Goal: Navigation & Orientation: Understand site structure

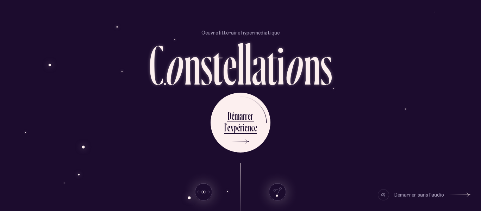
click at [313, 137] on div "D é m a r r e r l ’ e x p é r i e n c e" at bounding box center [241, 123] width 412 height 60
click at [292, 128] on div "D é m a r r e r l ’ e x p é r i e n c e" at bounding box center [241, 123] width 412 height 60
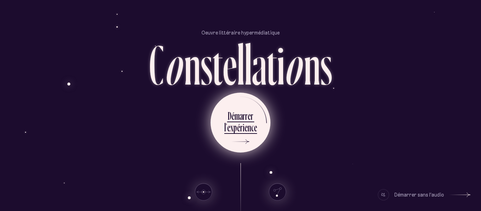
click at [237, 119] on div "m" at bounding box center [237, 116] width 5 height 14
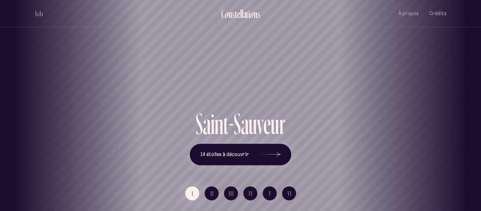
click at [245, 99] on h1 "Saint-Sauveur" at bounding box center [240, 83] width 449 height 29
click at [292, 76] on h1 "Saint-Sauveur" at bounding box center [240, 83] width 449 height 29
click at [435, 15] on span "Crédits" at bounding box center [437, 14] width 17 height 6
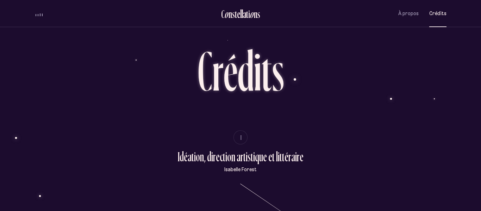
click at [40, 12] on div "volume audio" at bounding box center [39, 13] width 7 height 5
click at [40, 13] on button "volume audio" at bounding box center [39, 13] width 9 height 7
click at [43, 12] on button "volume audio" at bounding box center [39, 13] width 9 height 7
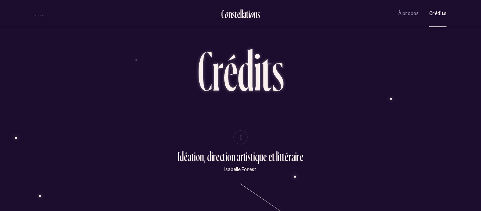
click at [420, 16] on div "À propos Crédits" at bounding box center [422, 13] width 48 height 17
click at [407, 15] on span "À propos" at bounding box center [408, 14] width 20 height 6
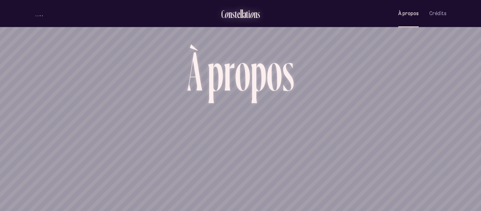
click at [258, 14] on div "s" at bounding box center [258, 14] width 3 height 12
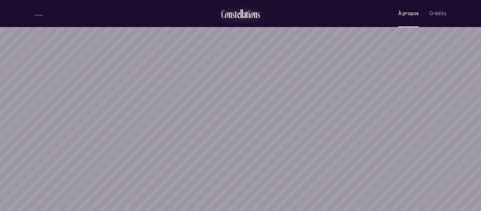
click at [258, 14] on div "s" at bounding box center [258, 14] width 3 height 12
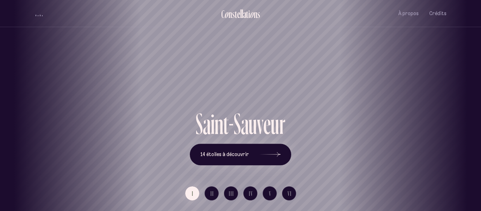
click at [40, 15] on span "volume audio" at bounding box center [40, 15] width 1 height 2
click at [249, 161] on button "14 étoiles à découvrir" at bounding box center [240, 155] width 101 height 22
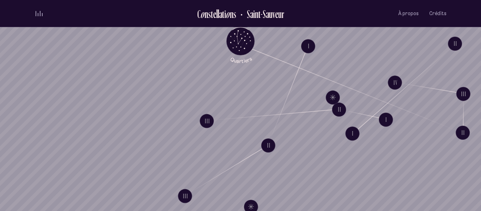
click at [39, 12] on div "volume audio" at bounding box center [39, 13] width 7 height 5
click at [39, 12] on button "volume audio" at bounding box center [39, 13] width 9 height 7
click at [437, 14] on span "Crédits" at bounding box center [437, 14] width 17 height 6
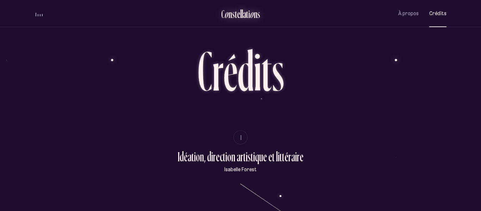
click at [241, 10] on div "l" at bounding box center [240, 14] width 1 height 12
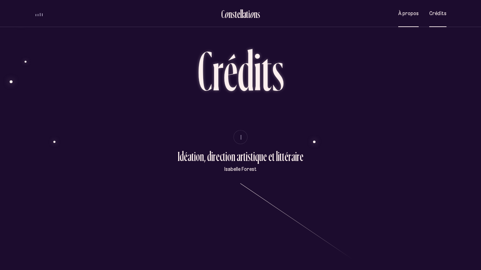
click at [414, 12] on span "À propos" at bounding box center [408, 14] width 20 height 6
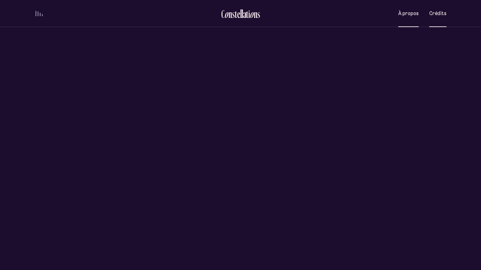
scroll to position [331, 0]
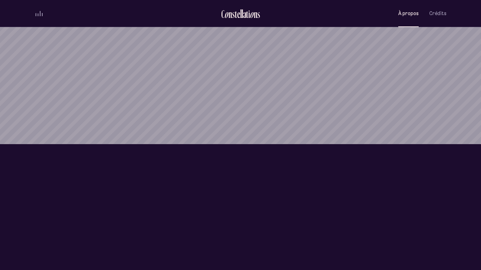
scroll to position [652, 0]
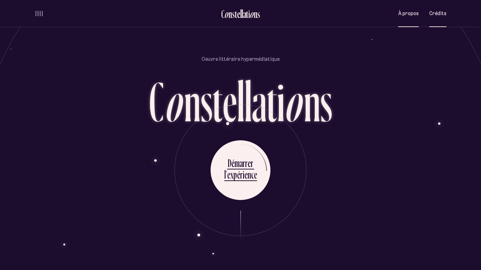
click at [441, 15] on span "Crédits" at bounding box center [437, 14] width 17 height 6
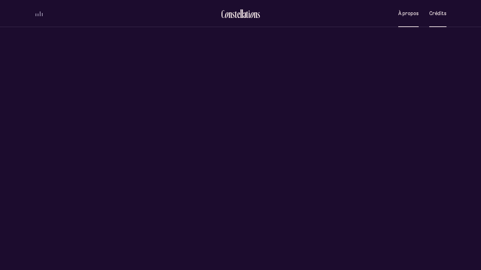
scroll to position [0, 0]
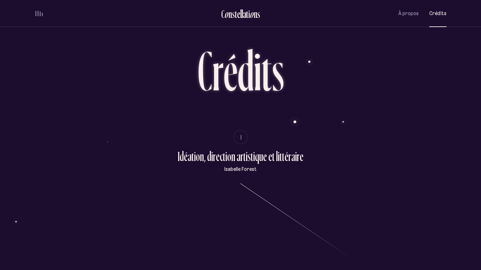
click at [243, 14] on div "a" at bounding box center [244, 14] width 3 height 12
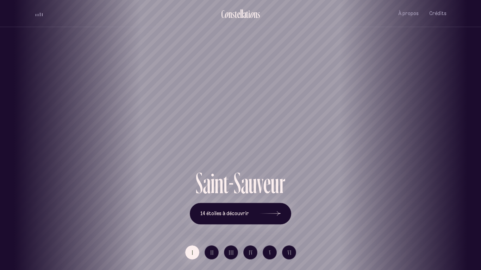
click at [225, 163] on div "Saint-Sauveur" at bounding box center [240, 143] width 470 height 50
click at [229, 211] on button "14 étoiles à découvrir" at bounding box center [240, 214] width 101 height 22
click at [214, 211] on div "Vieux-Québec Saint-Sauveur Saint-Roch Limoilou Saint-Jean-Baptiste Montcalm Vie…" at bounding box center [240, 135] width 481 height 270
click at [228, 211] on button "III" at bounding box center [231, 253] width 14 height 14
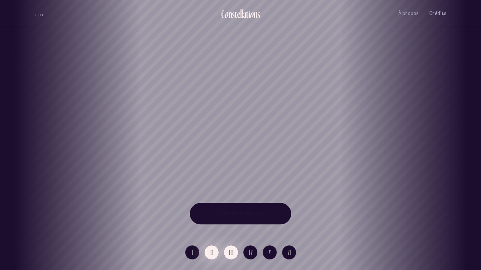
click at [213, 211] on span "II" at bounding box center [213, 253] width 4 height 6
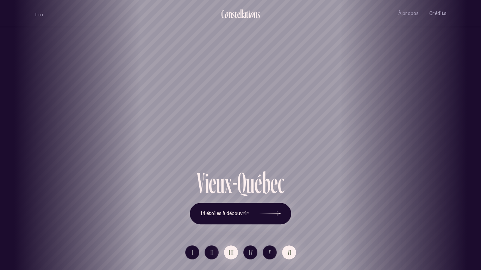
click at [233, 211] on span "III" at bounding box center [231, 253] width 5 height 6
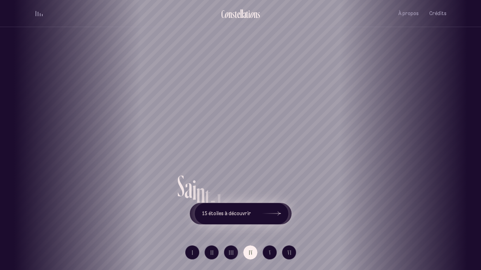
click at [260, 211] on icon at bounding box center [270, 214] width 21 height 53
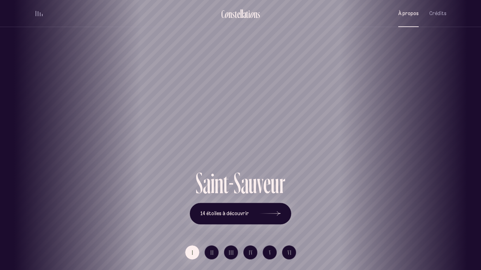
click at [417, 11] on span "À propos" at bounding box center [408, 14] width 20 height 6
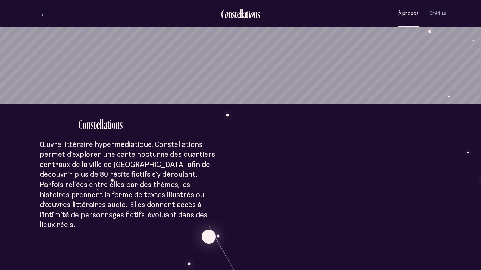
scroll to position [165, 0]
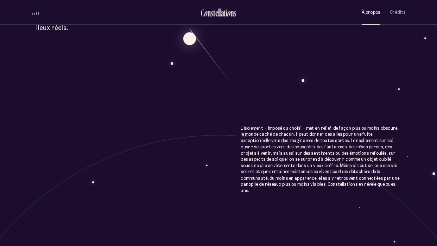
scroll to position [360, 0]
